Goal: Information Seeking & Learning: Learn about a topic

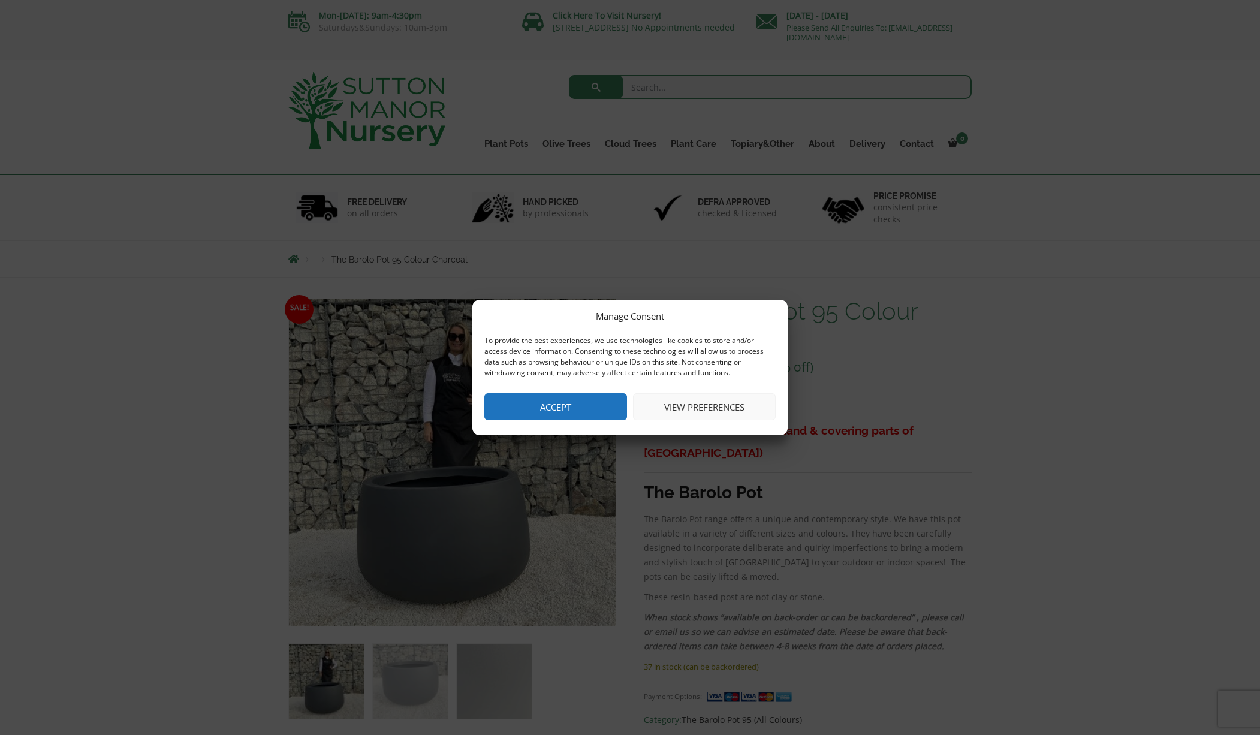
click at [559, 411] on button "Accept" at bounding box center [555, 406] width 143 height 27
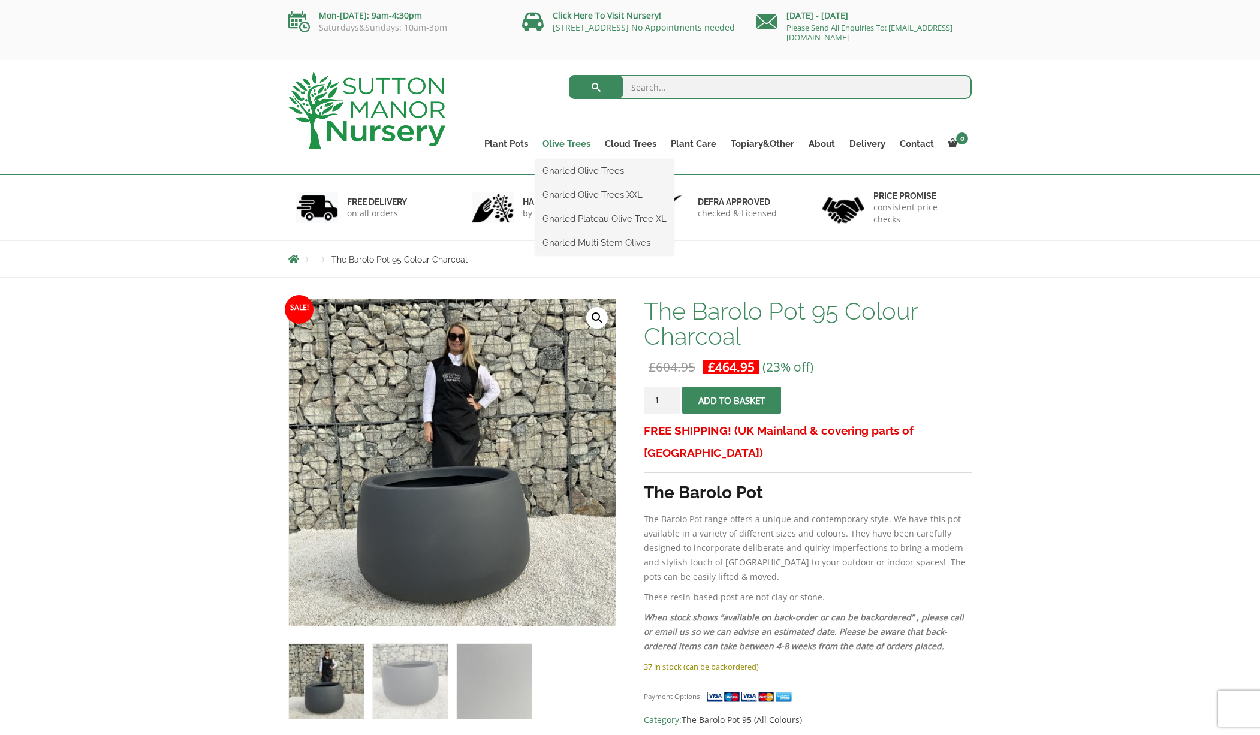
click at [565, 140] on link "Olive Trees" at bounding box center [566, 143] width 62 height 17
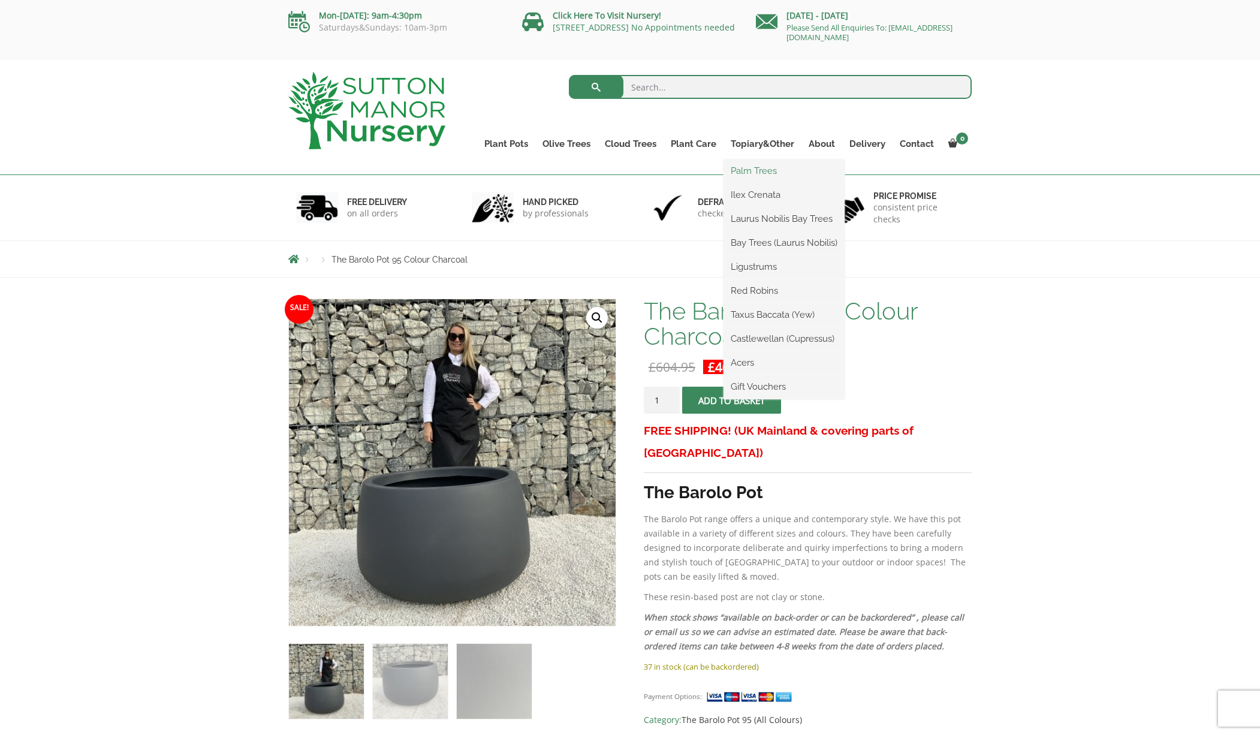
click at [740, 168] on link "Palm Trees" at bounding box center [784, 171] width 121 height 18
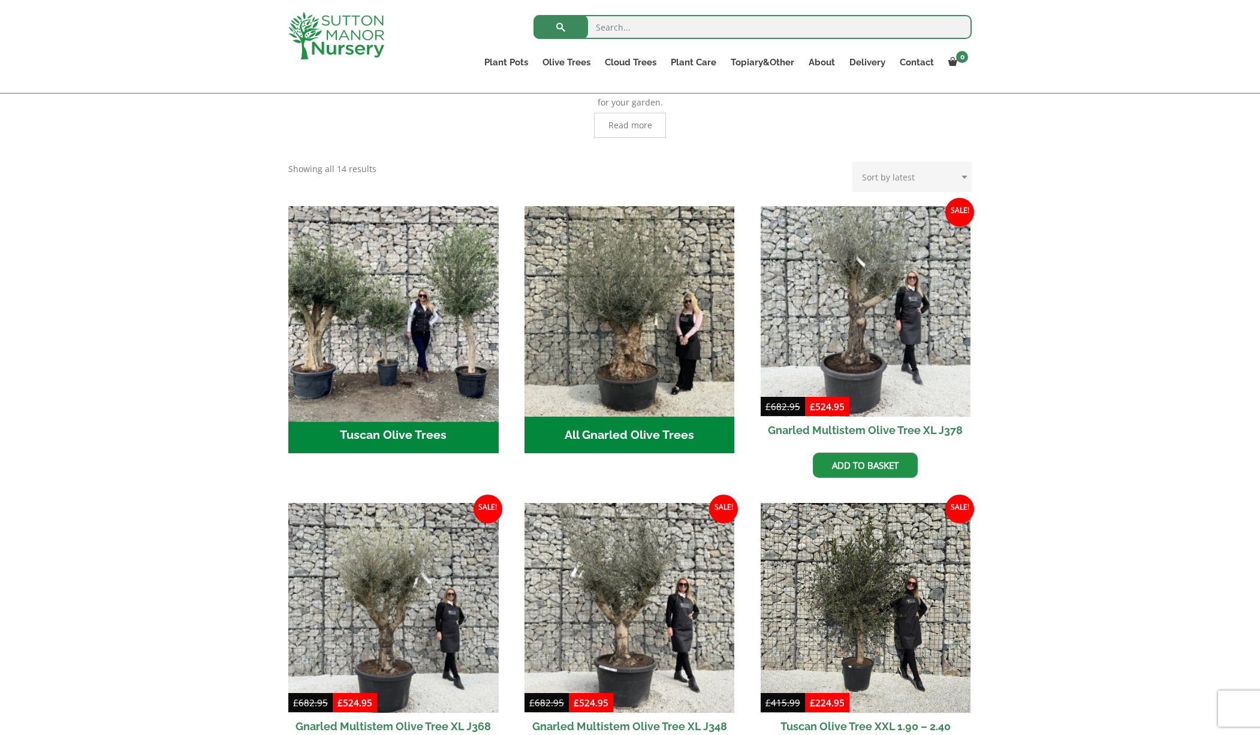
scroll to position [433, 0]
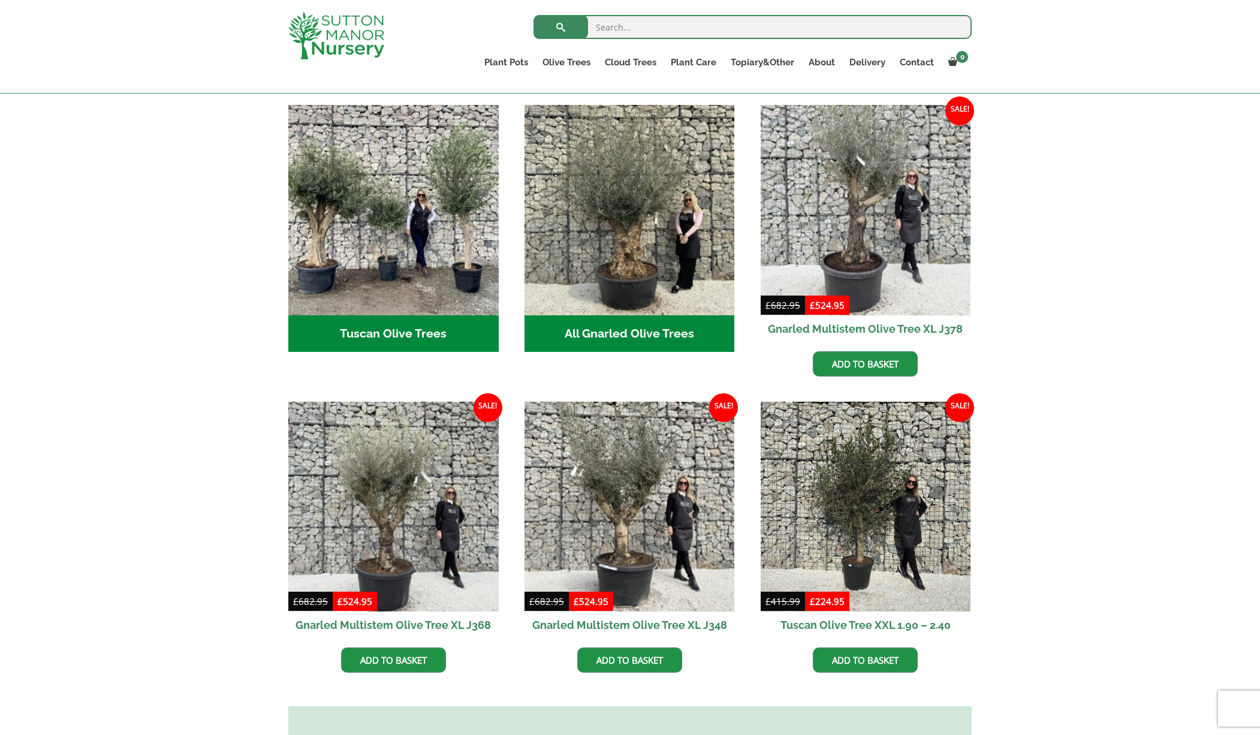
click at [414, 315] on h2 "Tuscan Olive Trees (5)" at bounding box center [393, 333] width 210 height 37
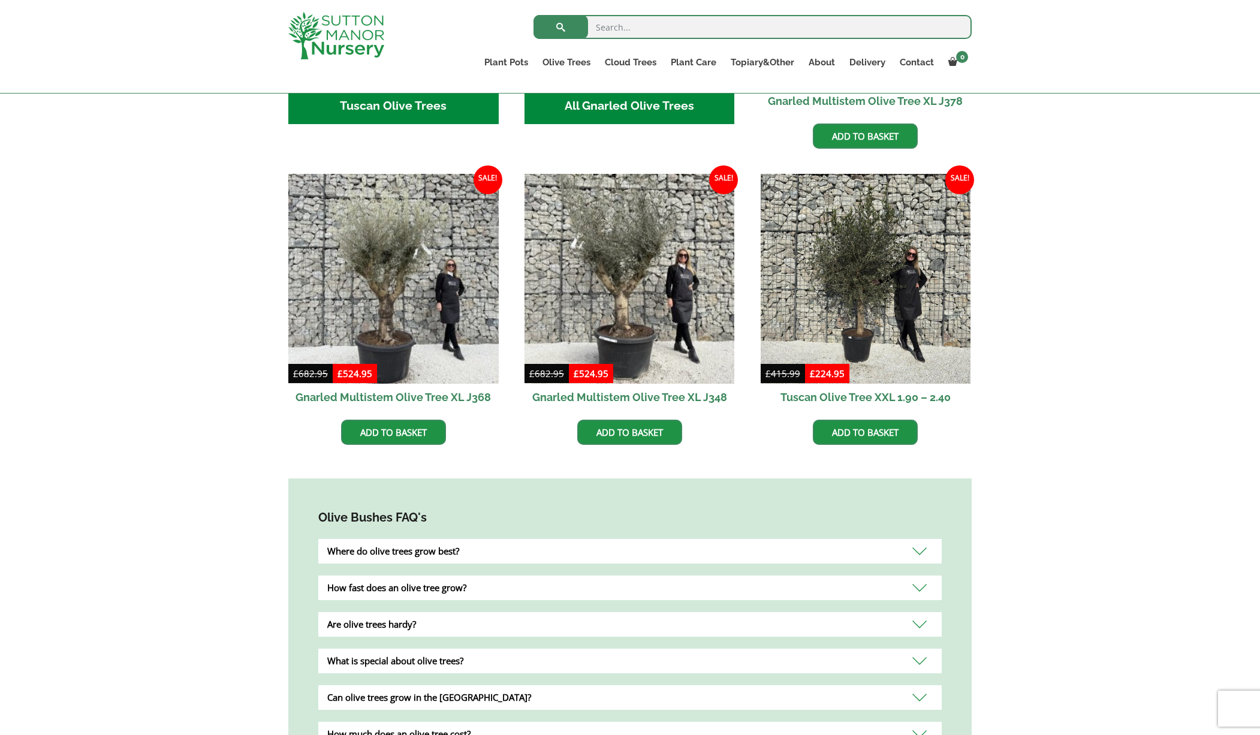
scroll to position [783, 0]
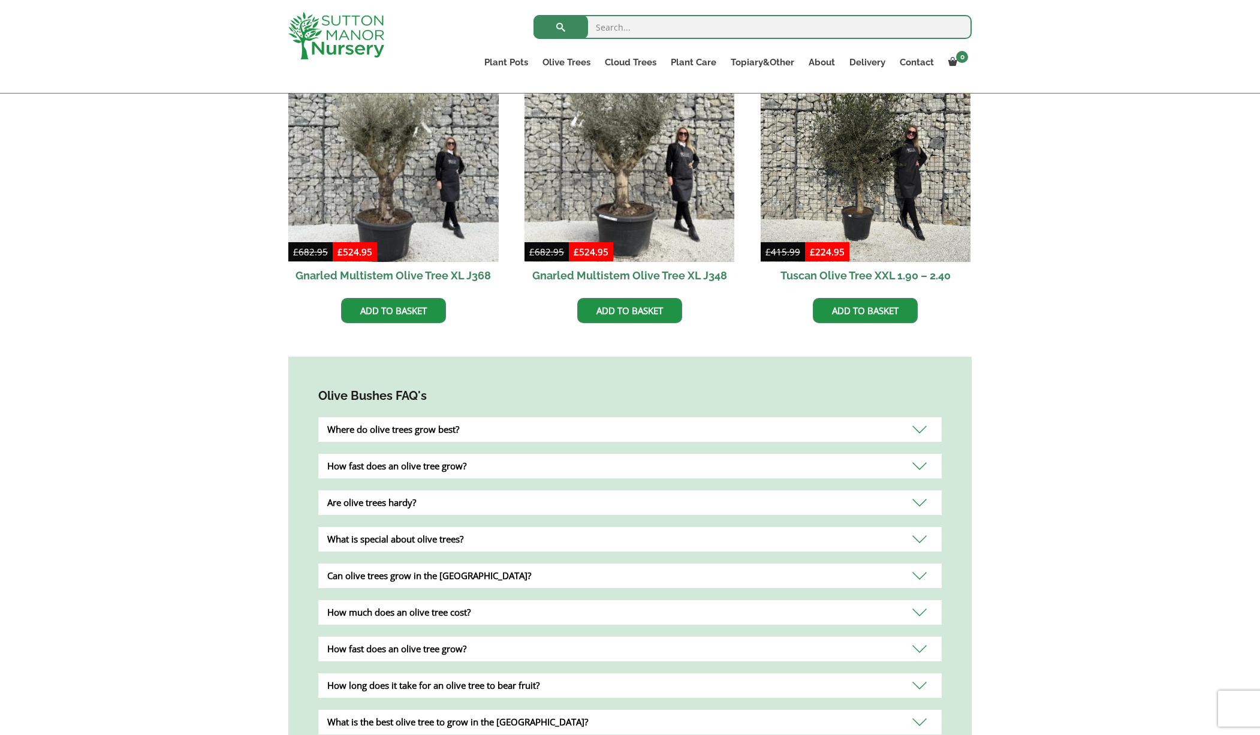
click at [444, 600] on div "How much does an olive tree cost?" at bounding box center [630, 612] width 624 height 25
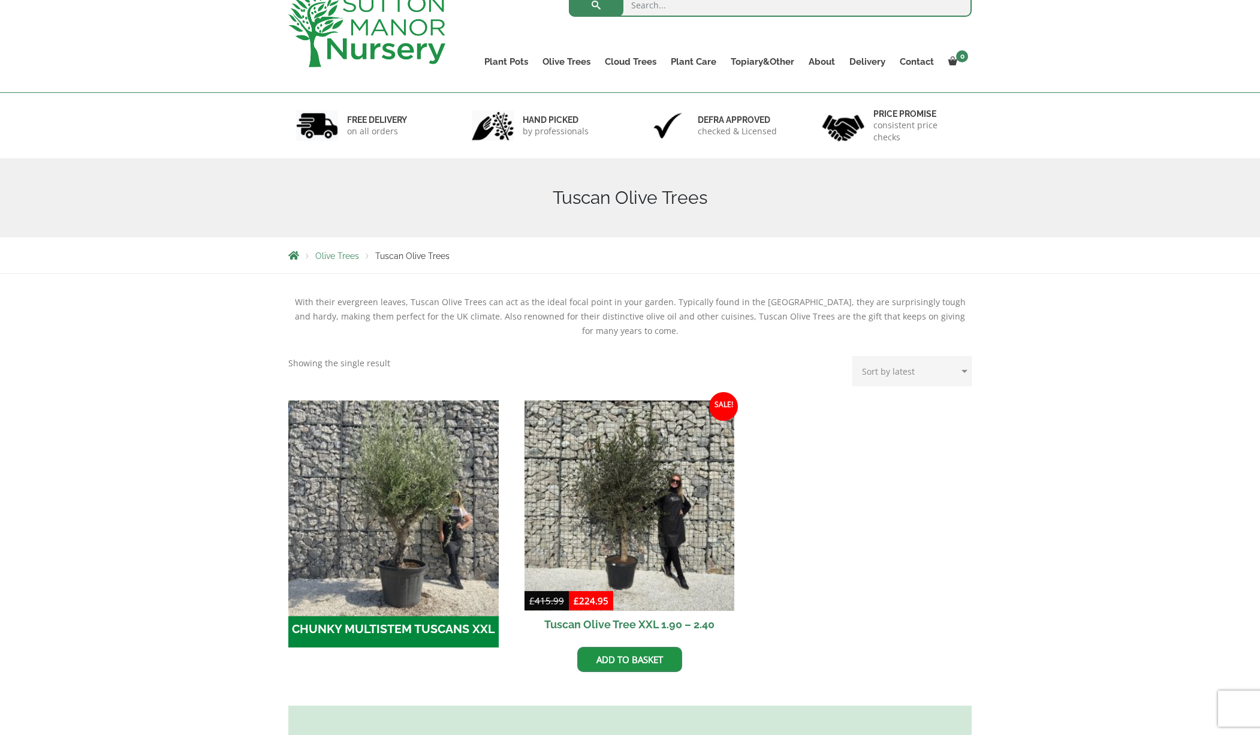
scroll to position [167, 0]
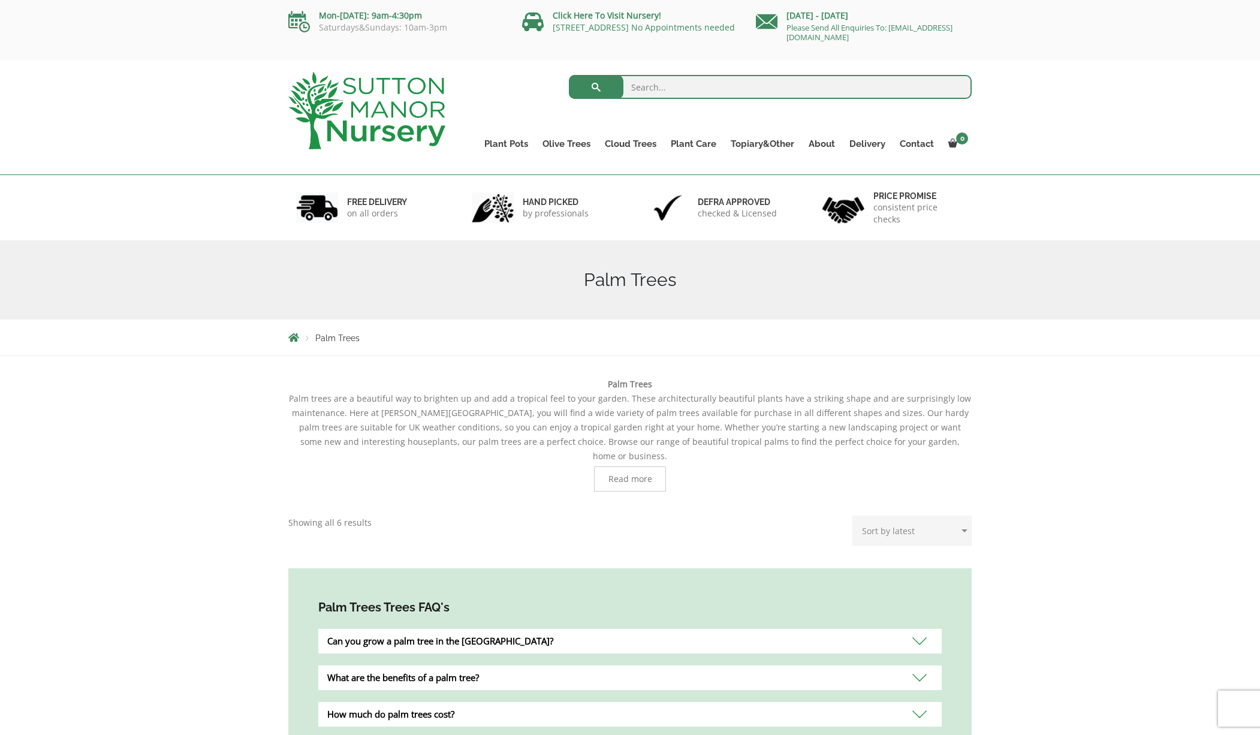
click at [636, 475] on span "Read more" at bounding box center [631, 479] width 44 height 8
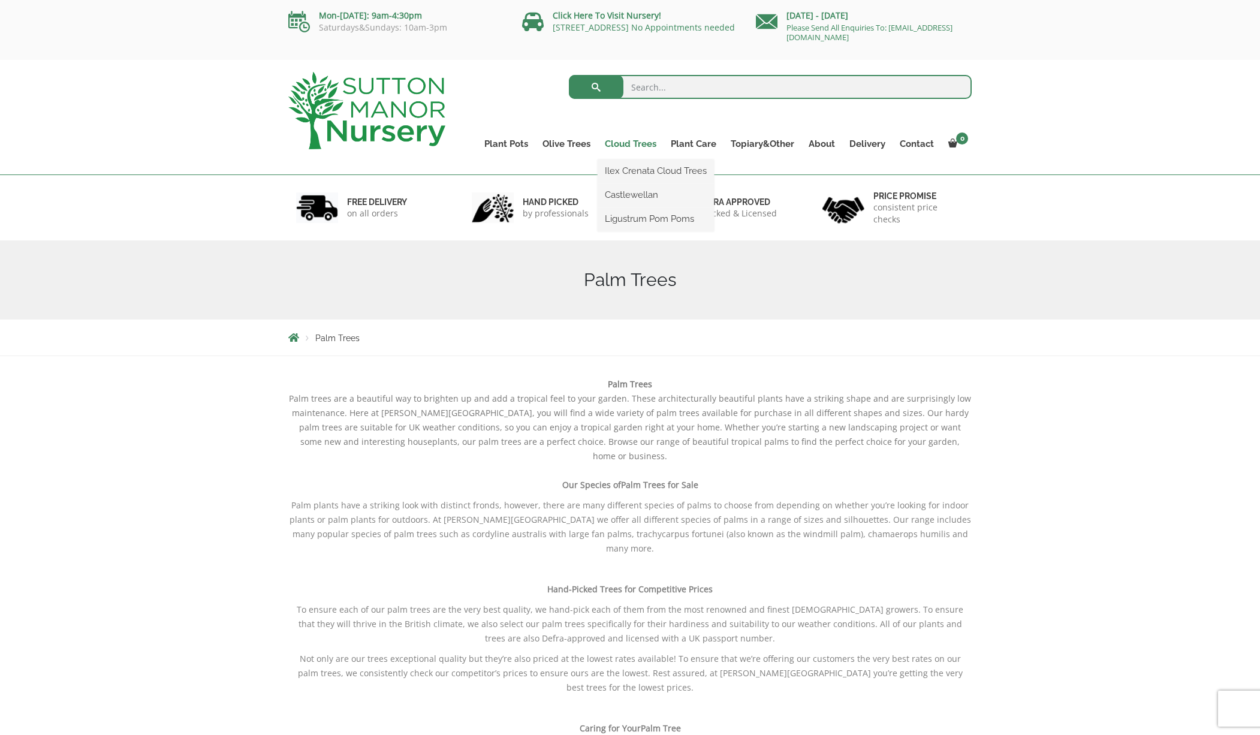
click at [627, 144] on link "Cloud Trees" at bounding box center [631, 143] width 66 height 17
click at [631, 168] on link "Ilex Crenata Cloud Trees" at bounding box center [656, 171] width 116 height 18
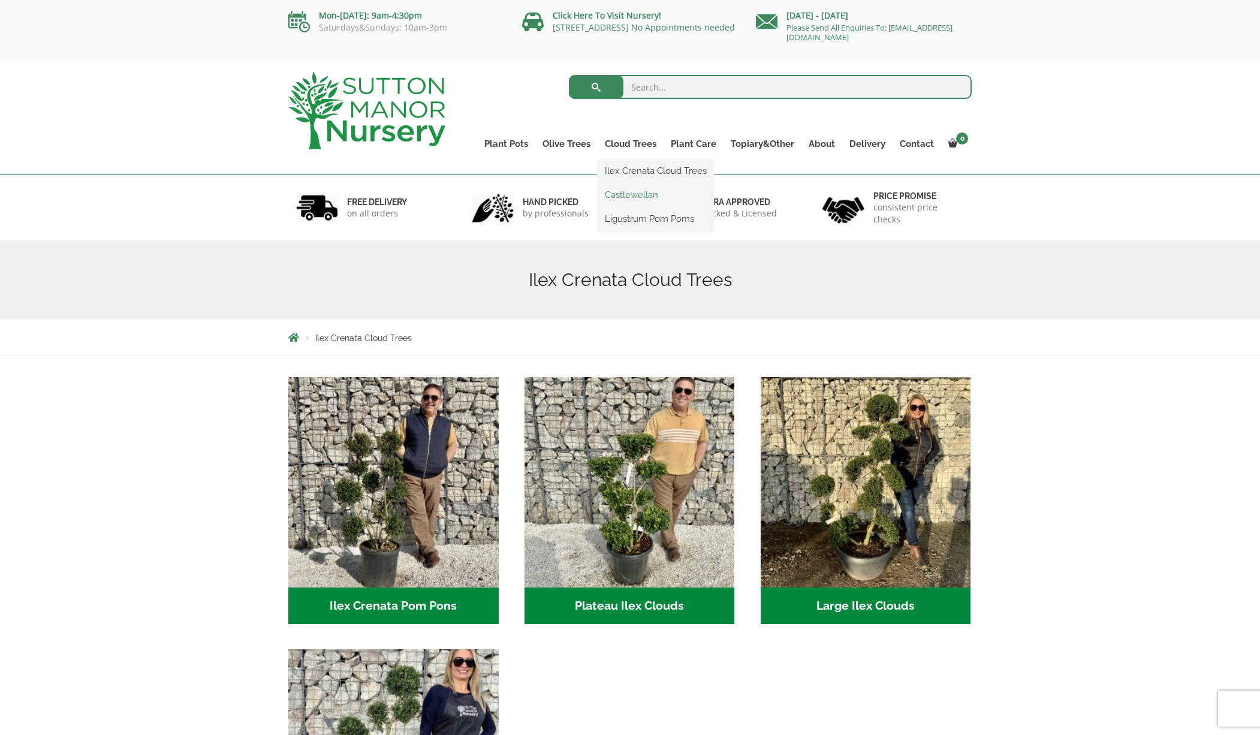
click at [631, 194] on link "Castlewellan" at bounding box center [656, 195] width 116 height 18
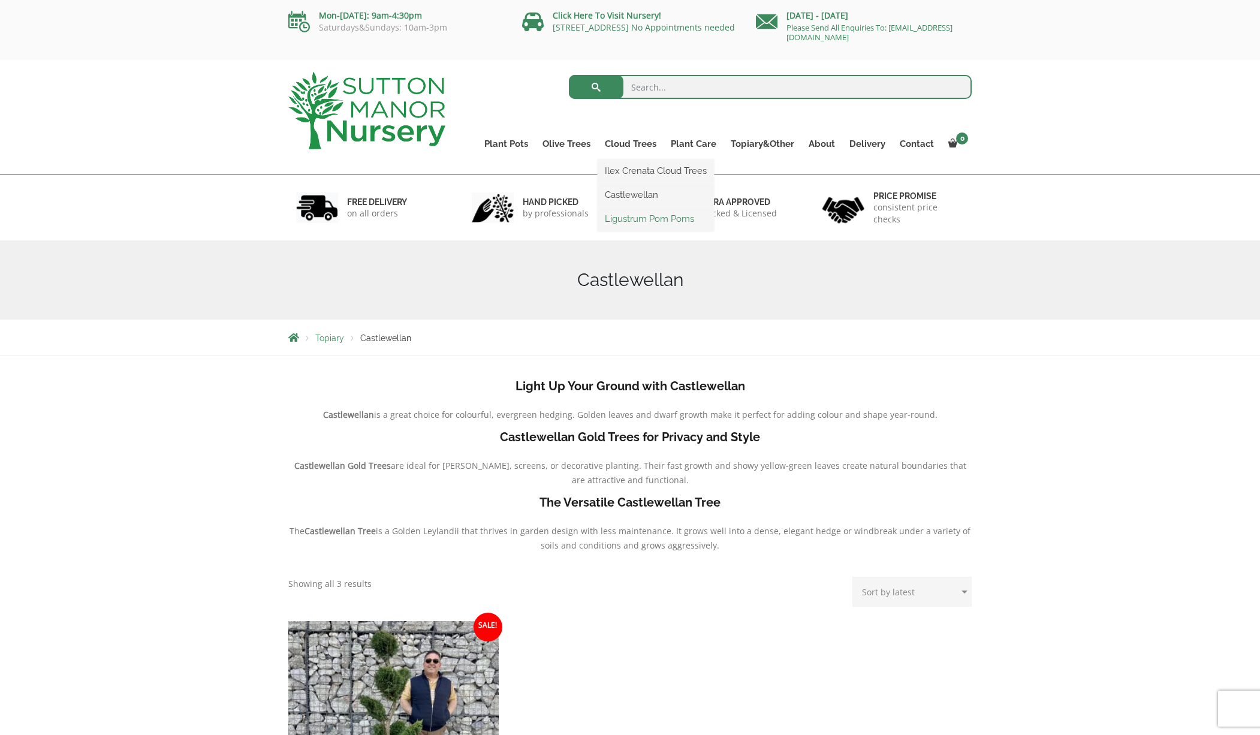
click at [628, 224] on link "Ligustrum Pom Poms" at bounding box center [656, 219] width 116 height 18
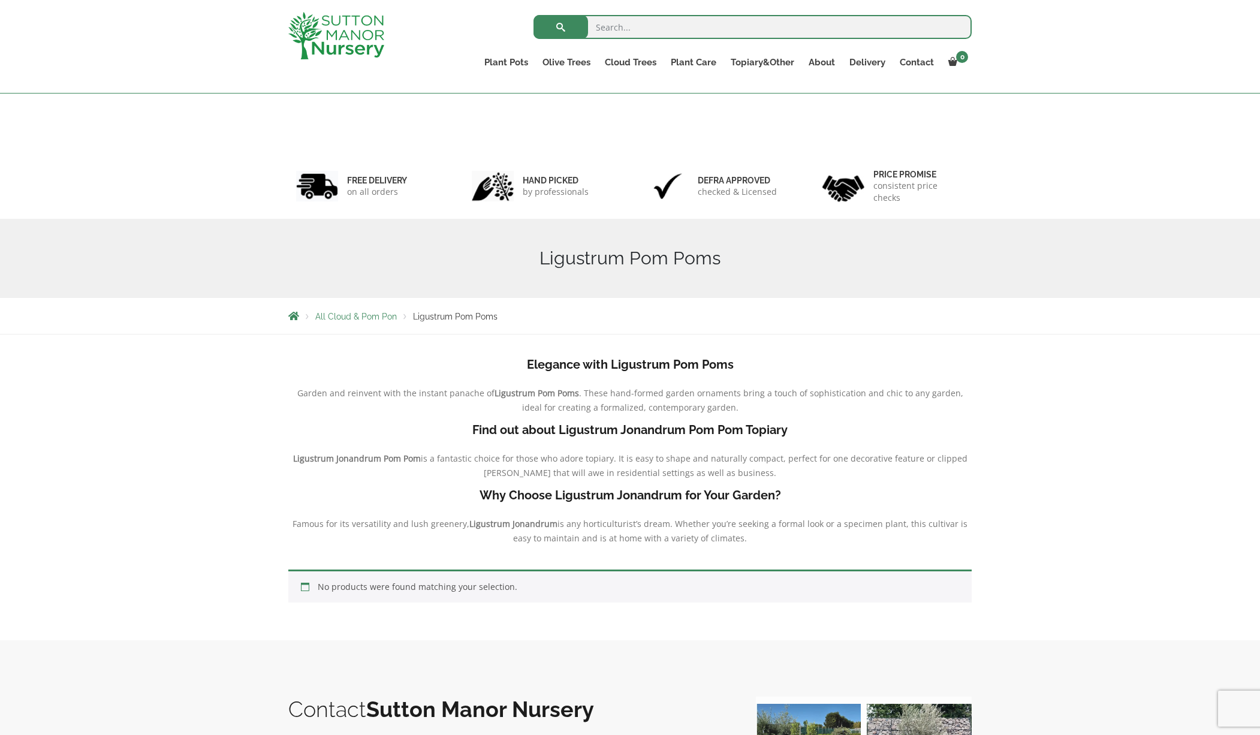
scroll to position [255, 0]
